Goal: Transaction & Acquisition: Purchase product/service

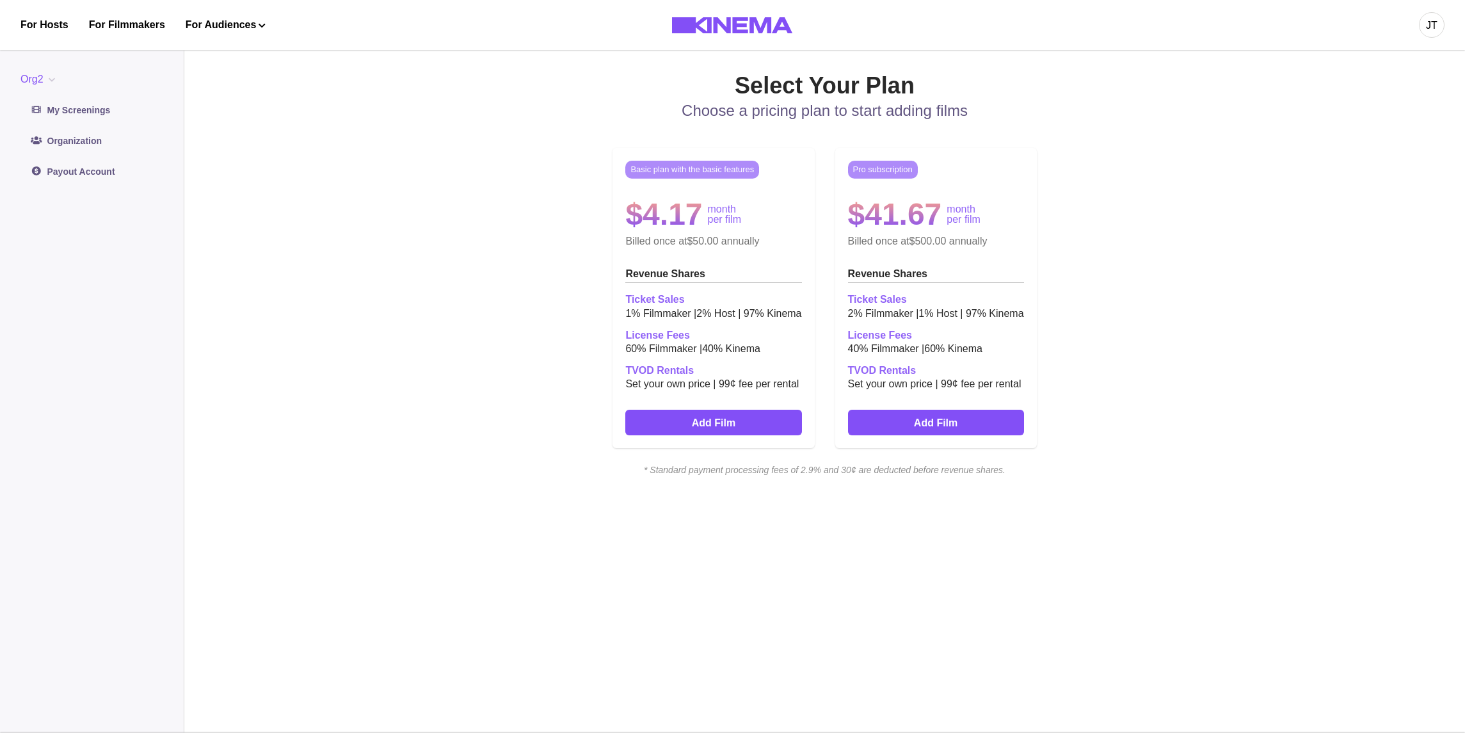
click at [1026, 206] on div "Basic plan with the basic features $4.17 month per film Billed once at $50.00 a…" at bounding box center [824, 298] width 819 height 321
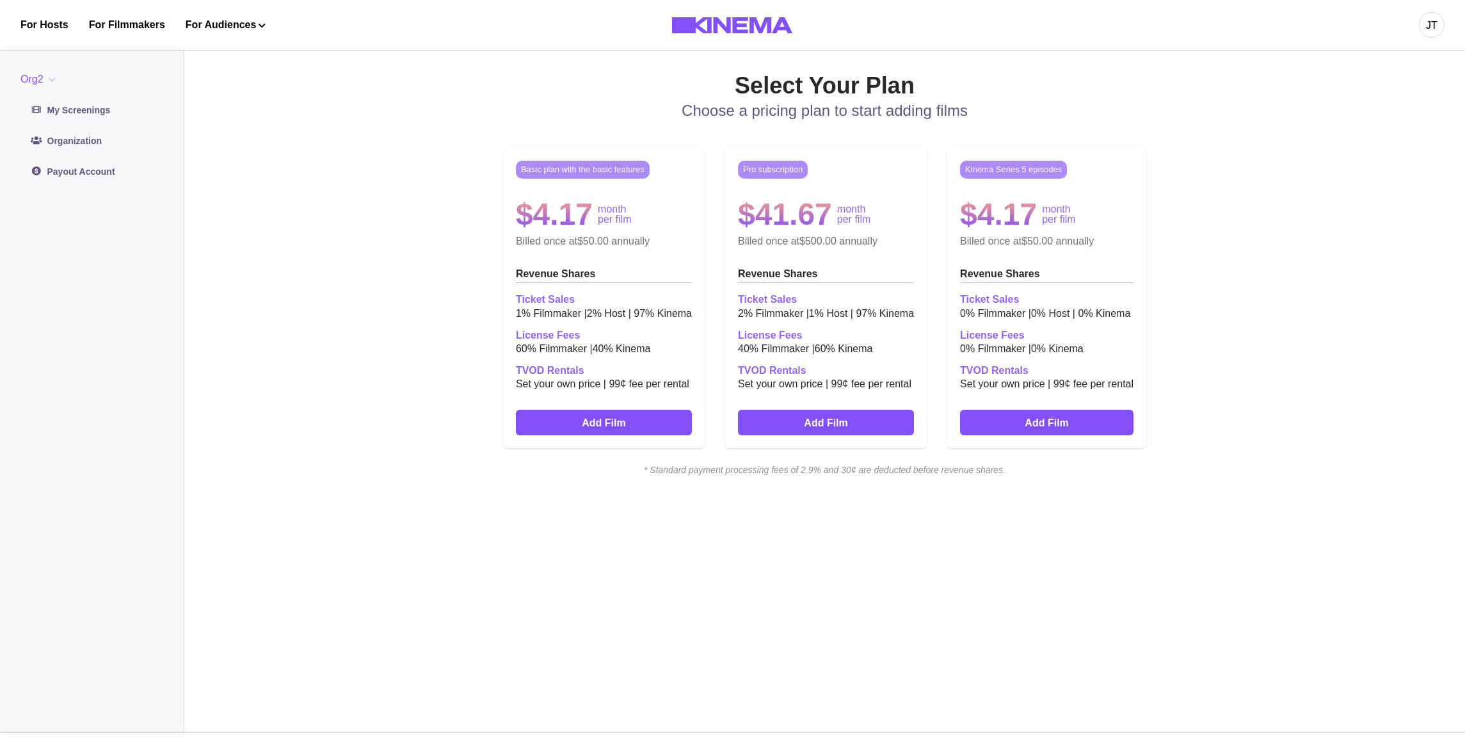
click at [889, 266] on div "Pro subscription $41.67 month per film Billed once at $500.00 annually Revenue …" at bounding box center [826, 298] width 202 height 300
